Goal: Information Seeking & Learning: Find contact information

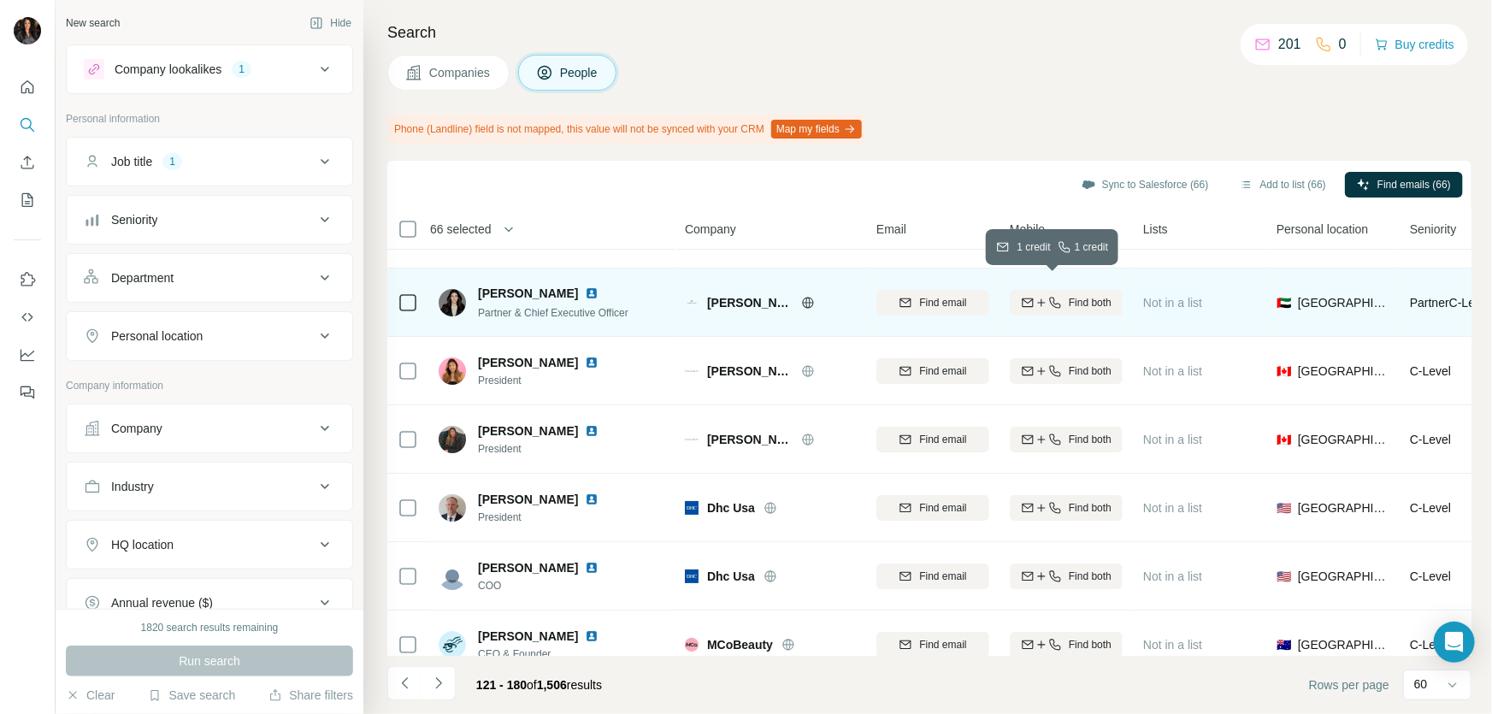
scroll to position [3708, 0]
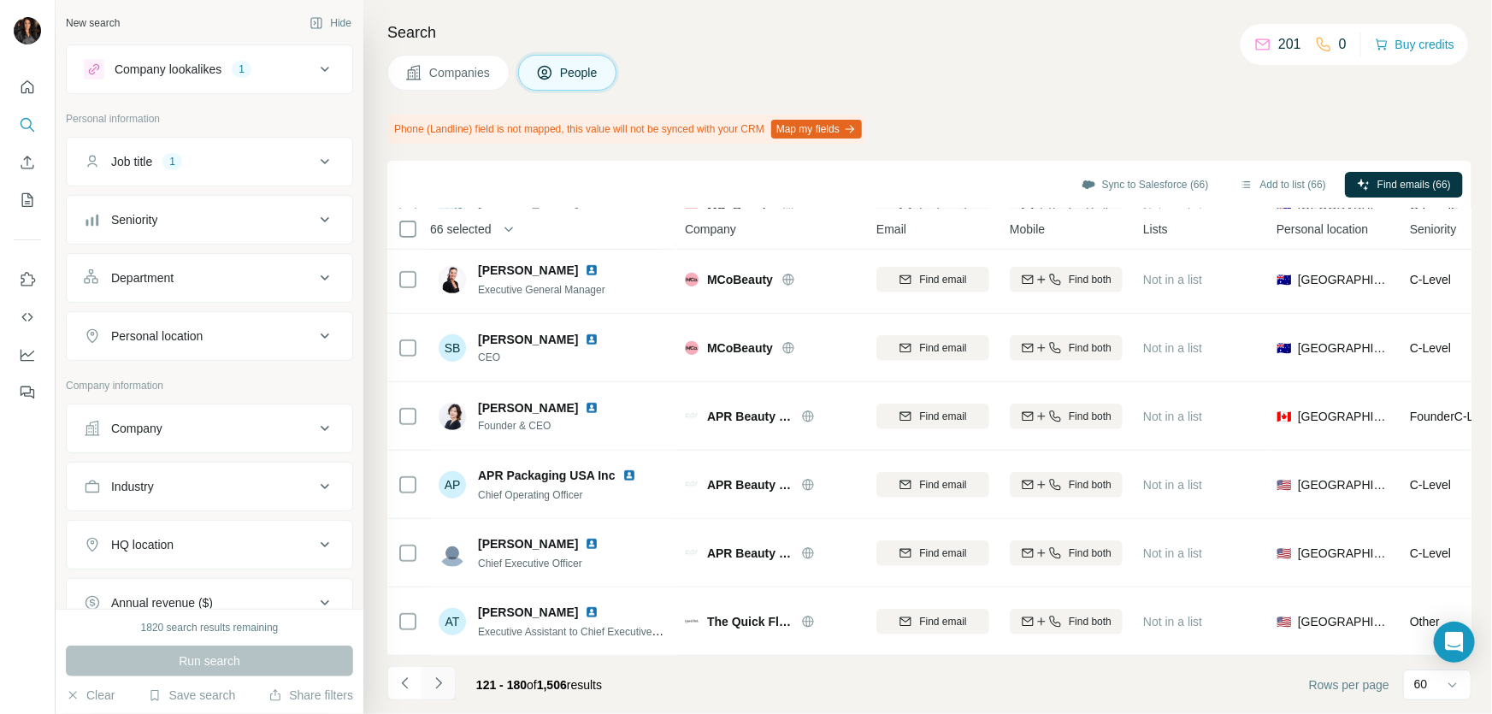
click at [430, 682] on icon "Navigate to next page" at bounding box center [438, 683] width 17 height 17
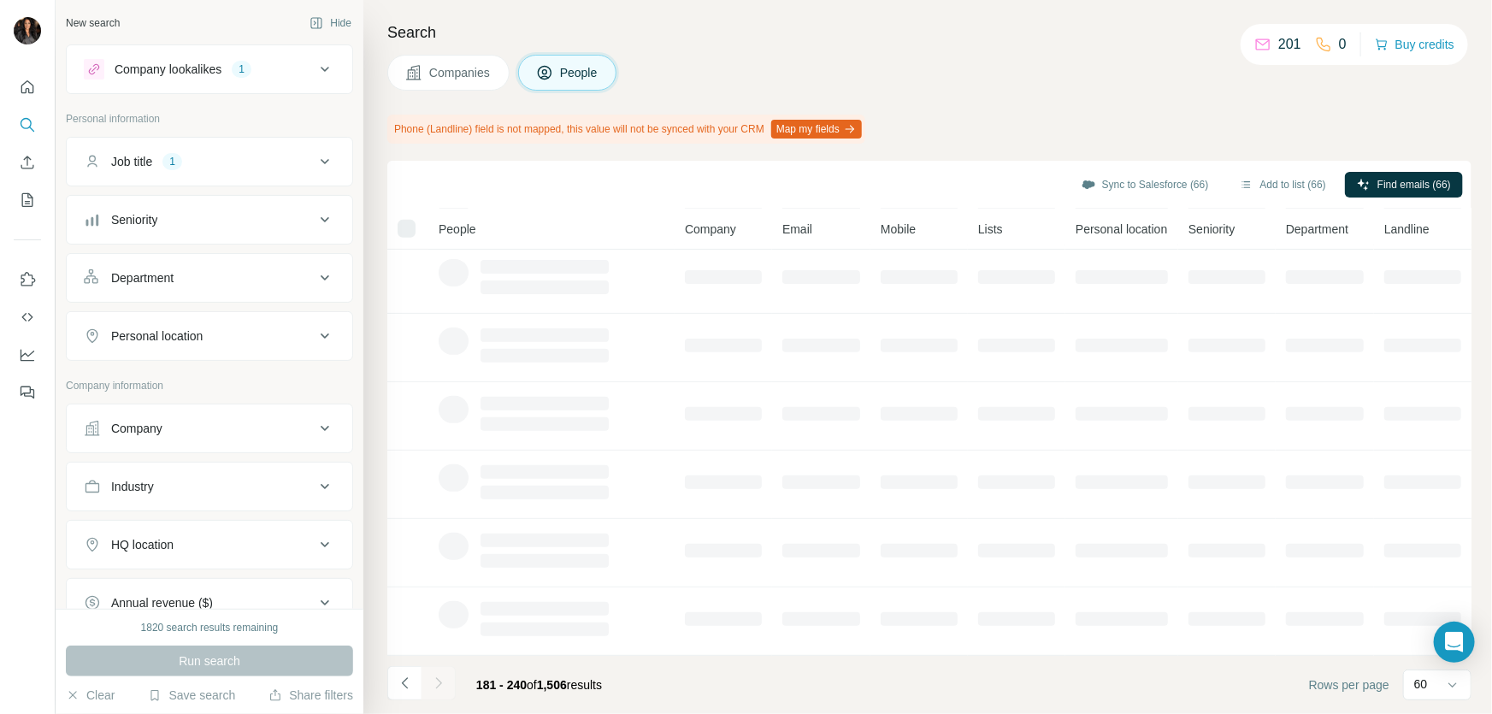
scroll to position [287, 0]
